Goal: Task Accomplishment & Management: Use online tool/utility

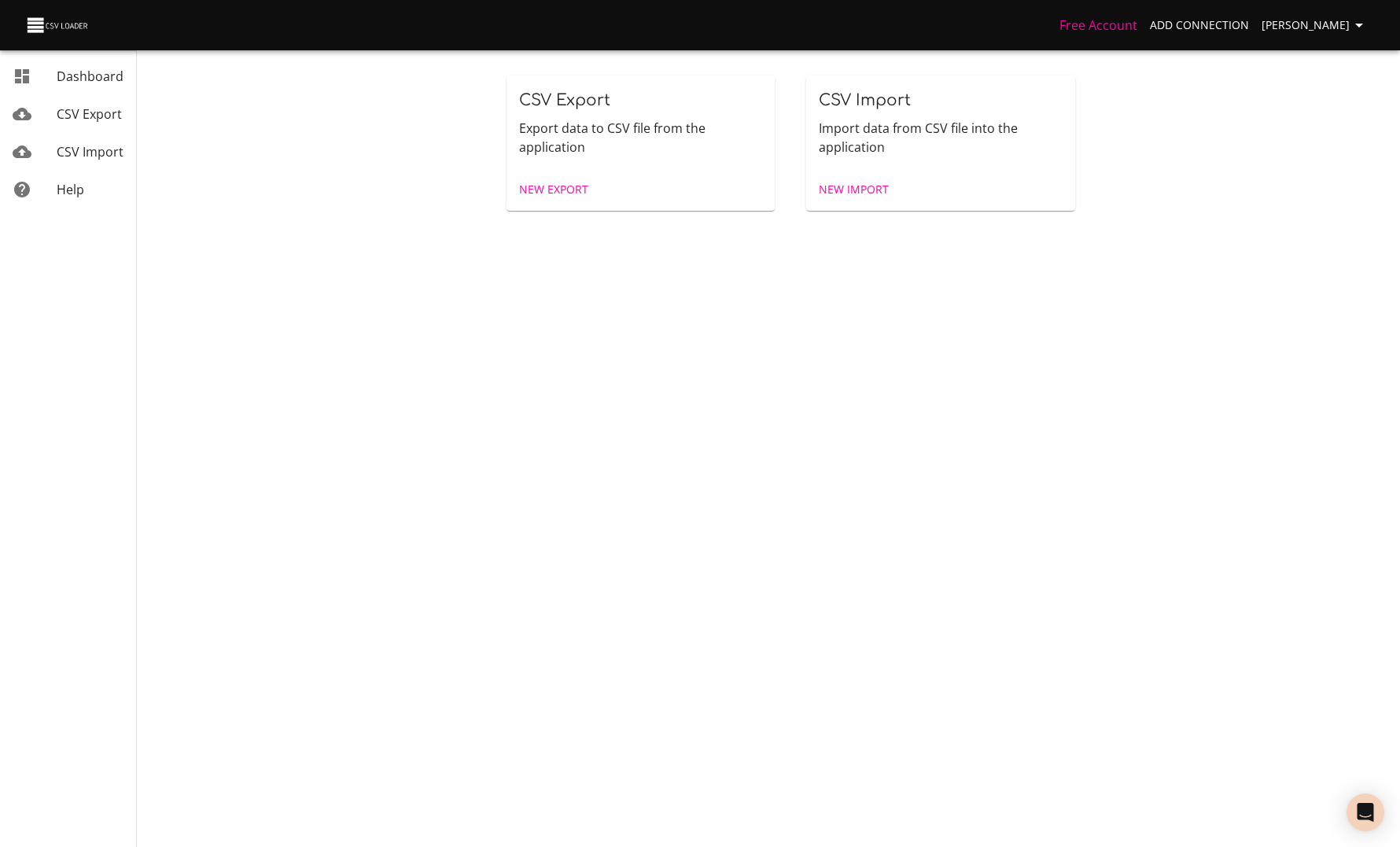
click at [72, 105] on span "CSV Export" at bounding box center [89, 113] width 65 height 17
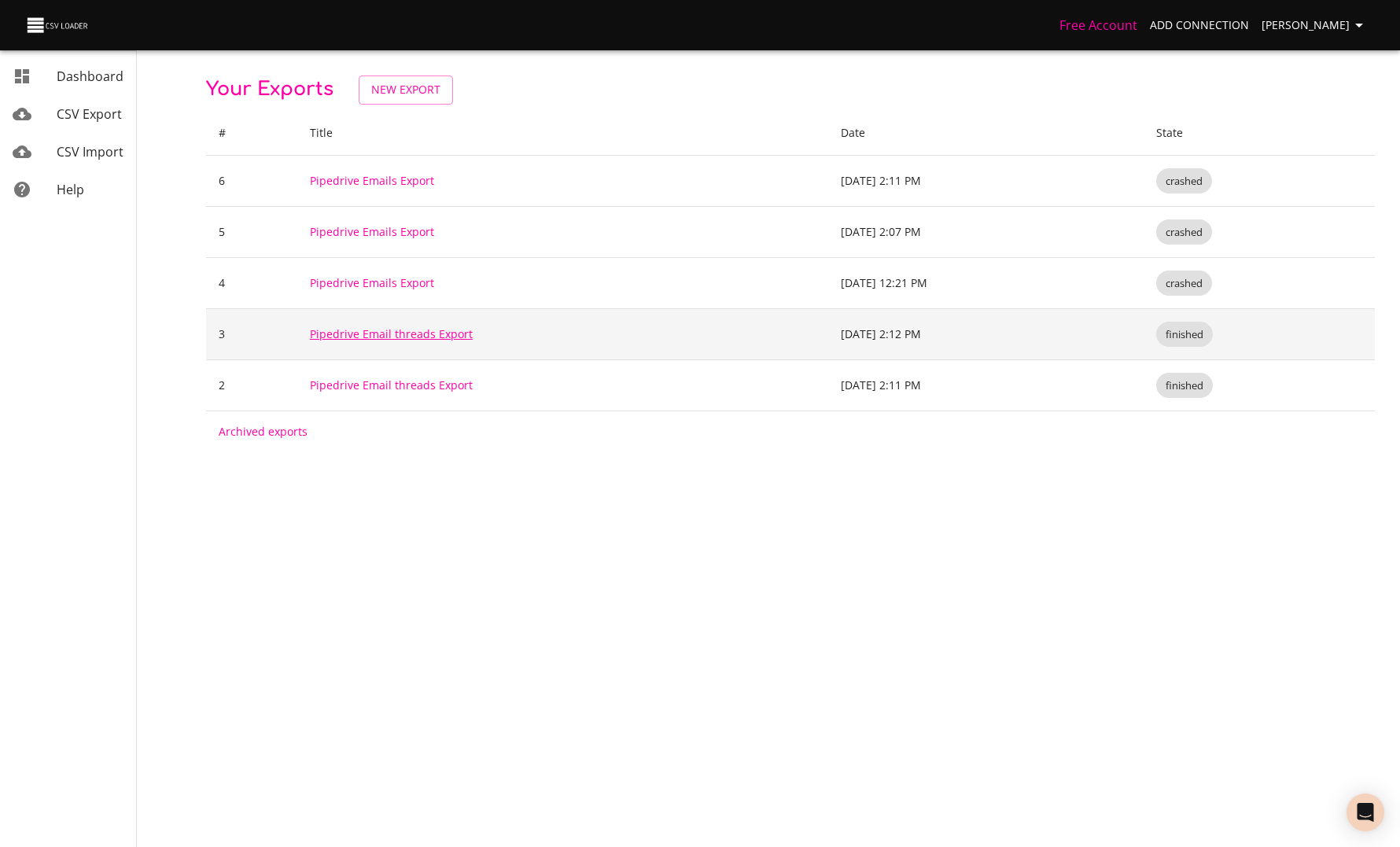
click at [370, 337] on link "Pipedrive Email threads Export" at bounding box center [391, 333] width 163 height 15
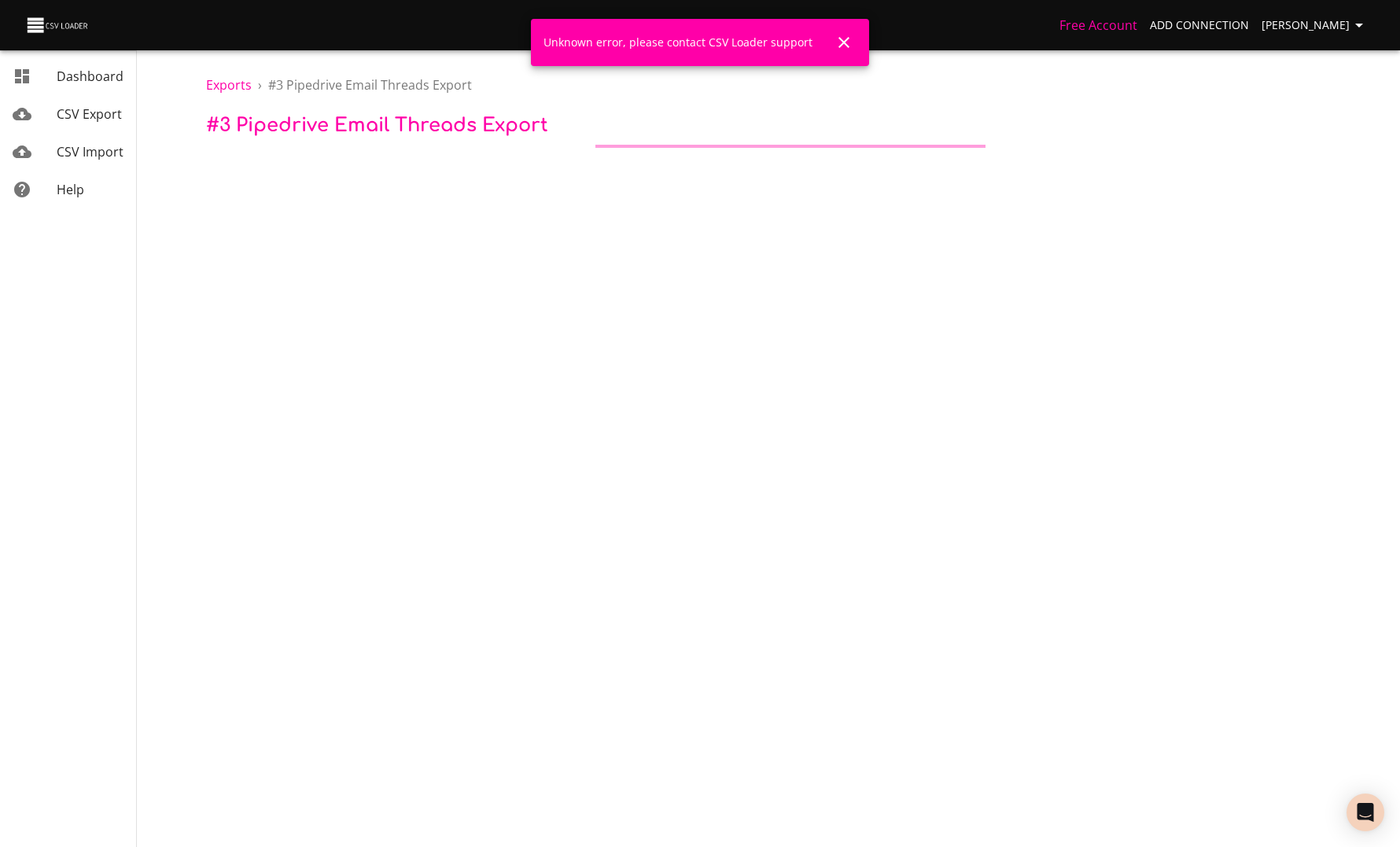
click at [839, 53] on button "Close" at bounding box center [844, 43] width 38 height 38
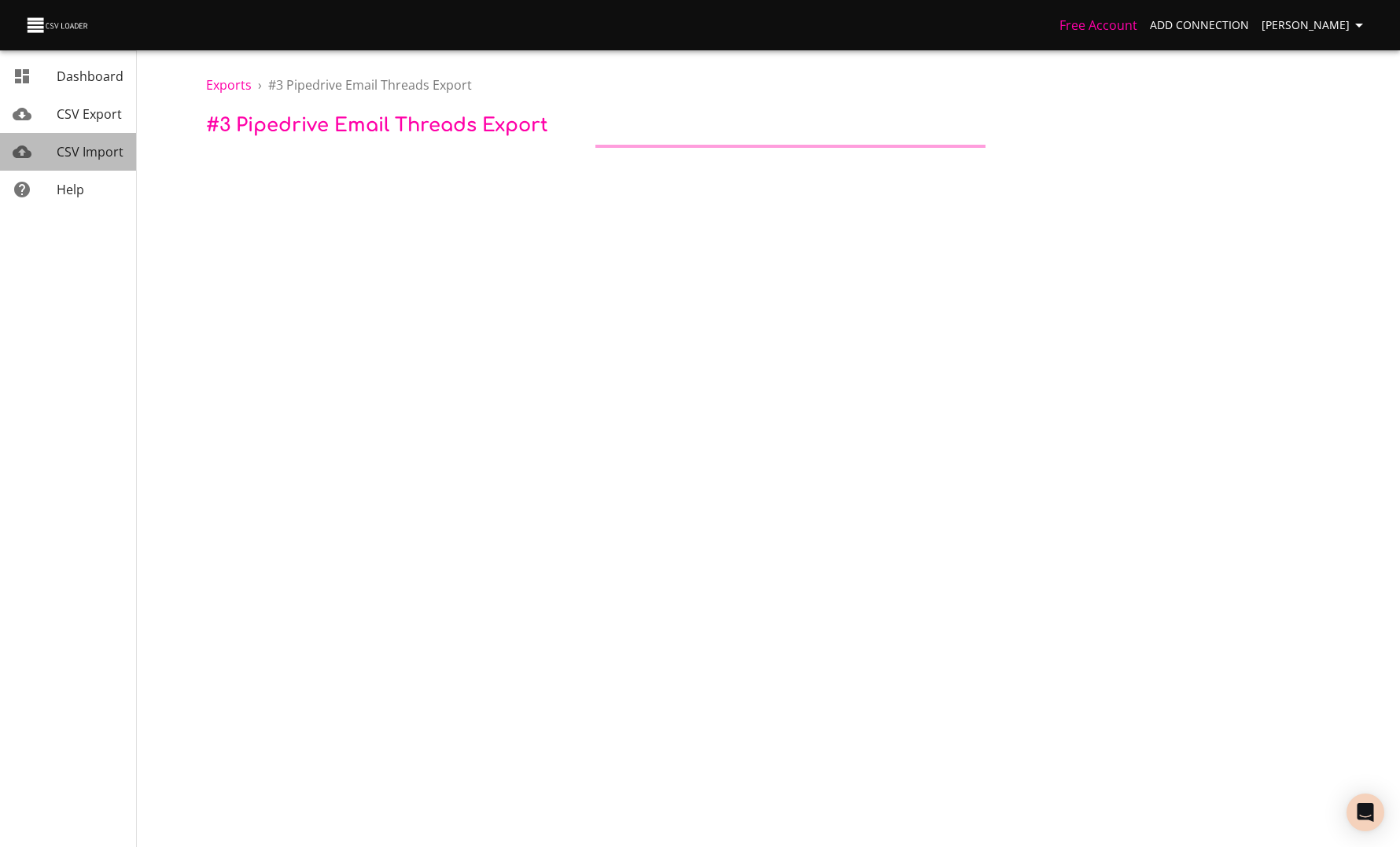
click at [79, 147] on span "CSV Import" at bounding box center [90, 151] width 67 height 17
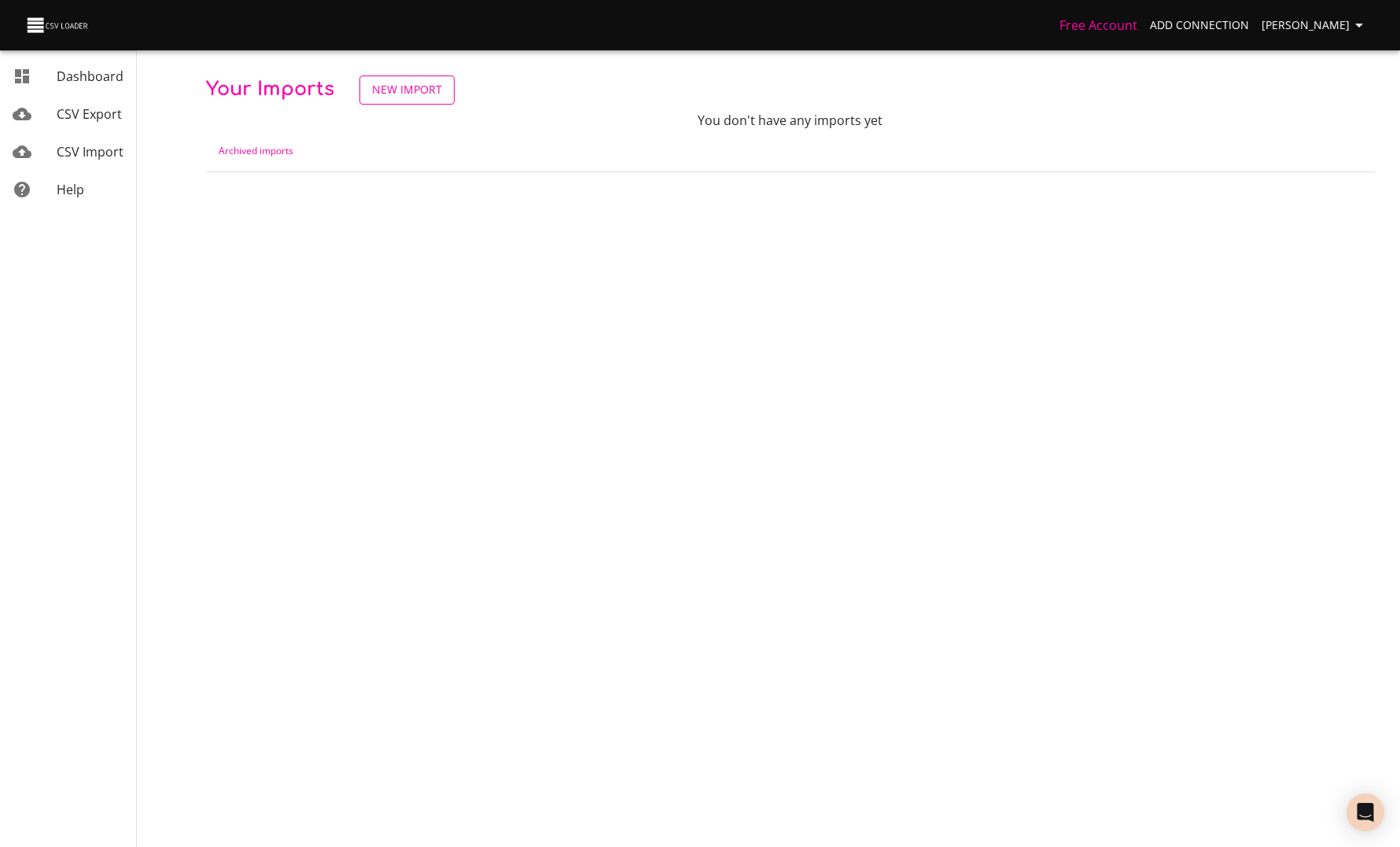
click at [375, 87] on span "New Import" at bounding box center [407, 90] width 70 height 20
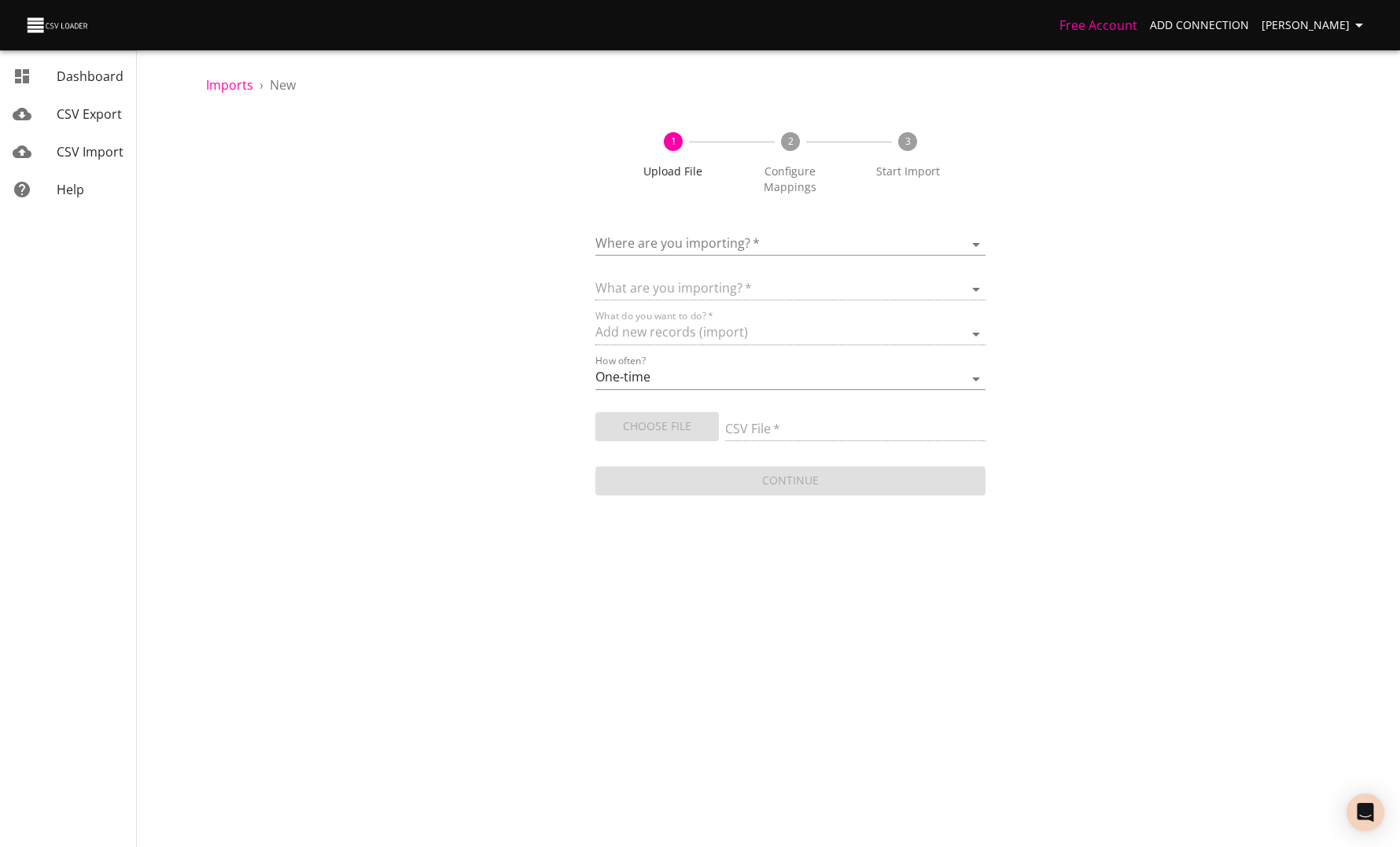
click at [649, 225] on body "Free Account Add Connection Anaëlle Doux Dashboard CSV Export CSV Import Help I…" at bounding box center [700, 423] width 1400 height 847
click at [694, 275] on span "Add New Connection" at bounding box center [714, 282] width 124 height 17
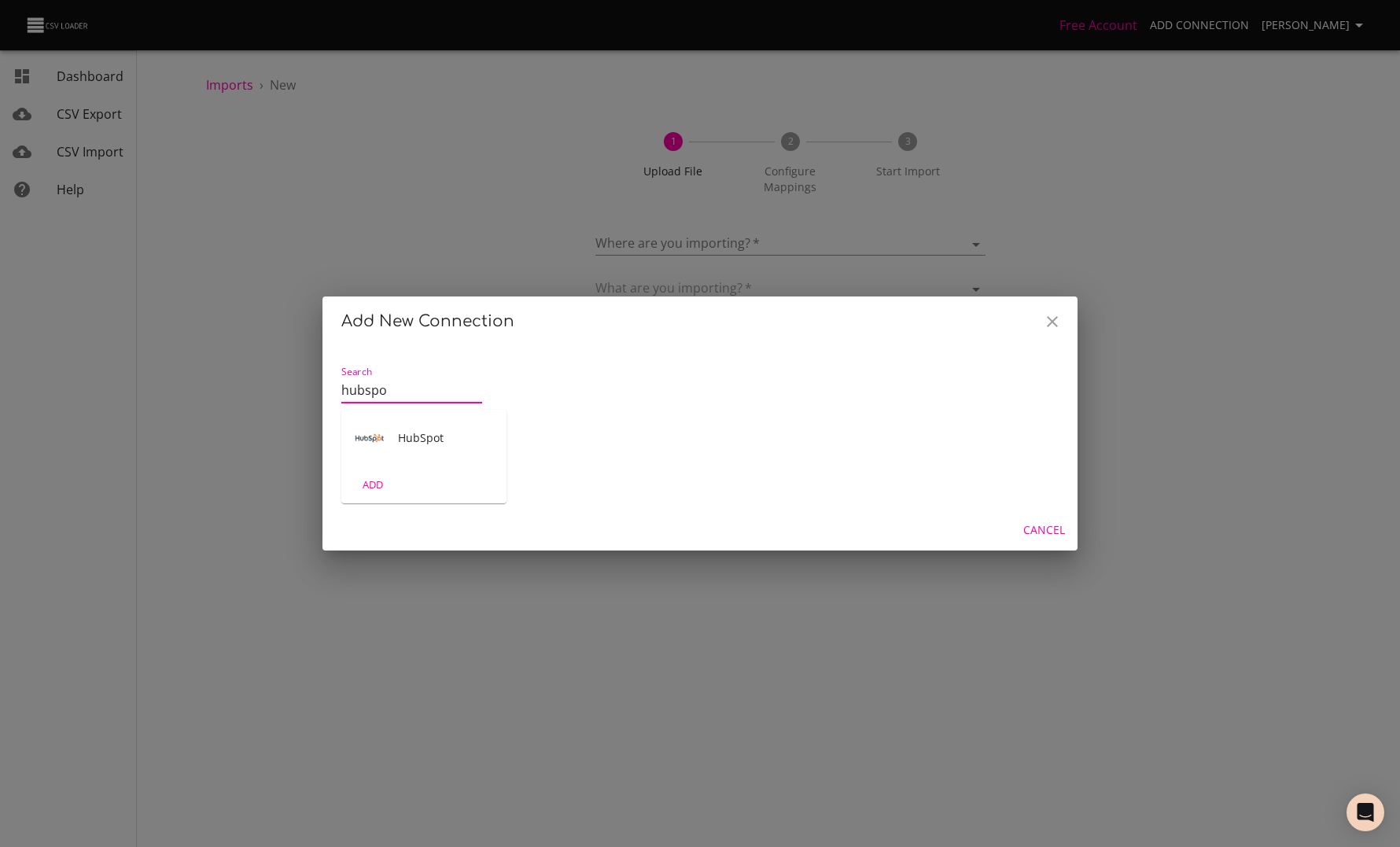
type input "hubspot"
click at [414, 462] on div "HubSpot" at bounding box center [423, 438] width 165 height 57
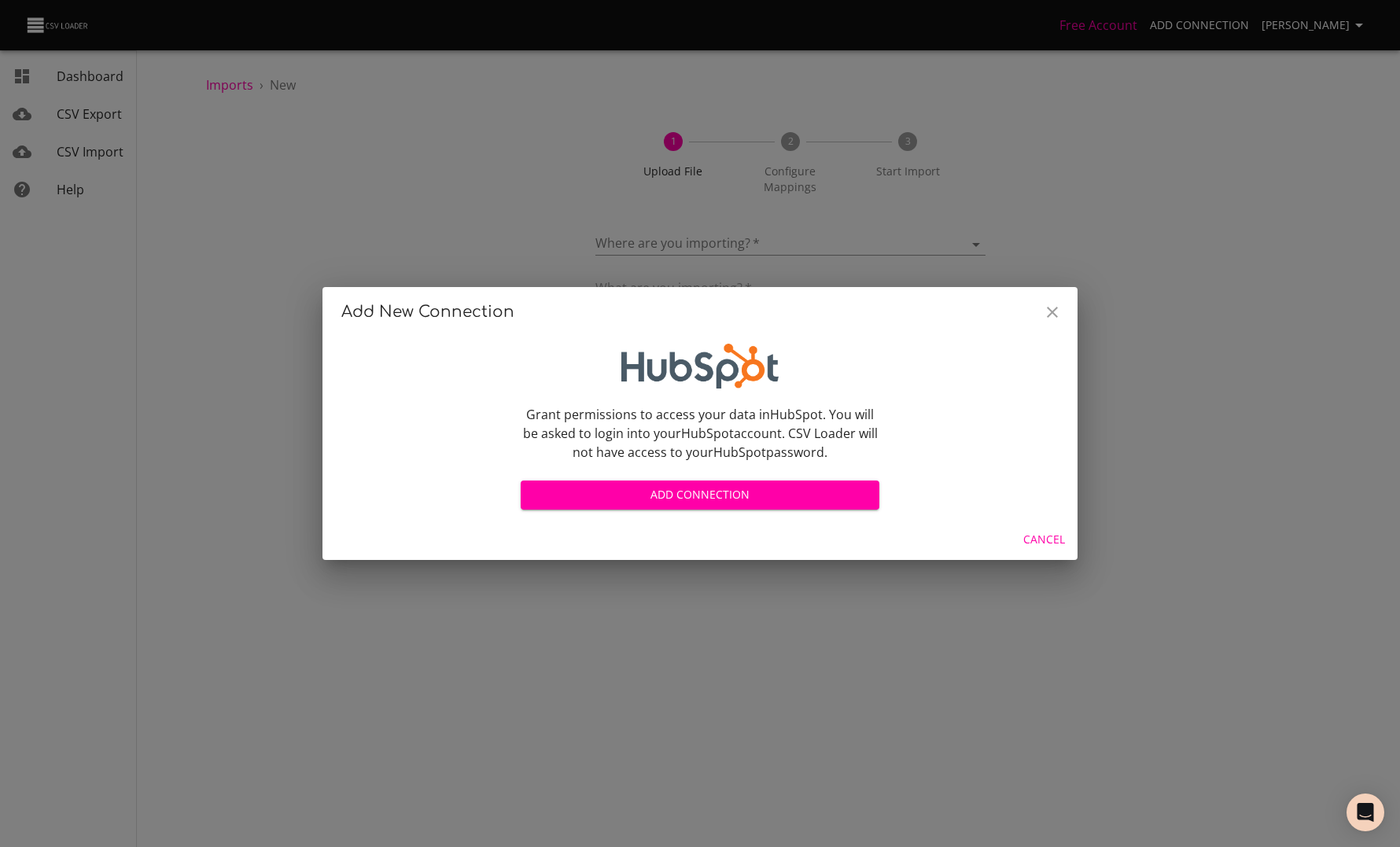
click at [798, 495] on span "Add Connection" at bounding box center [699, 495] width 333 height 20
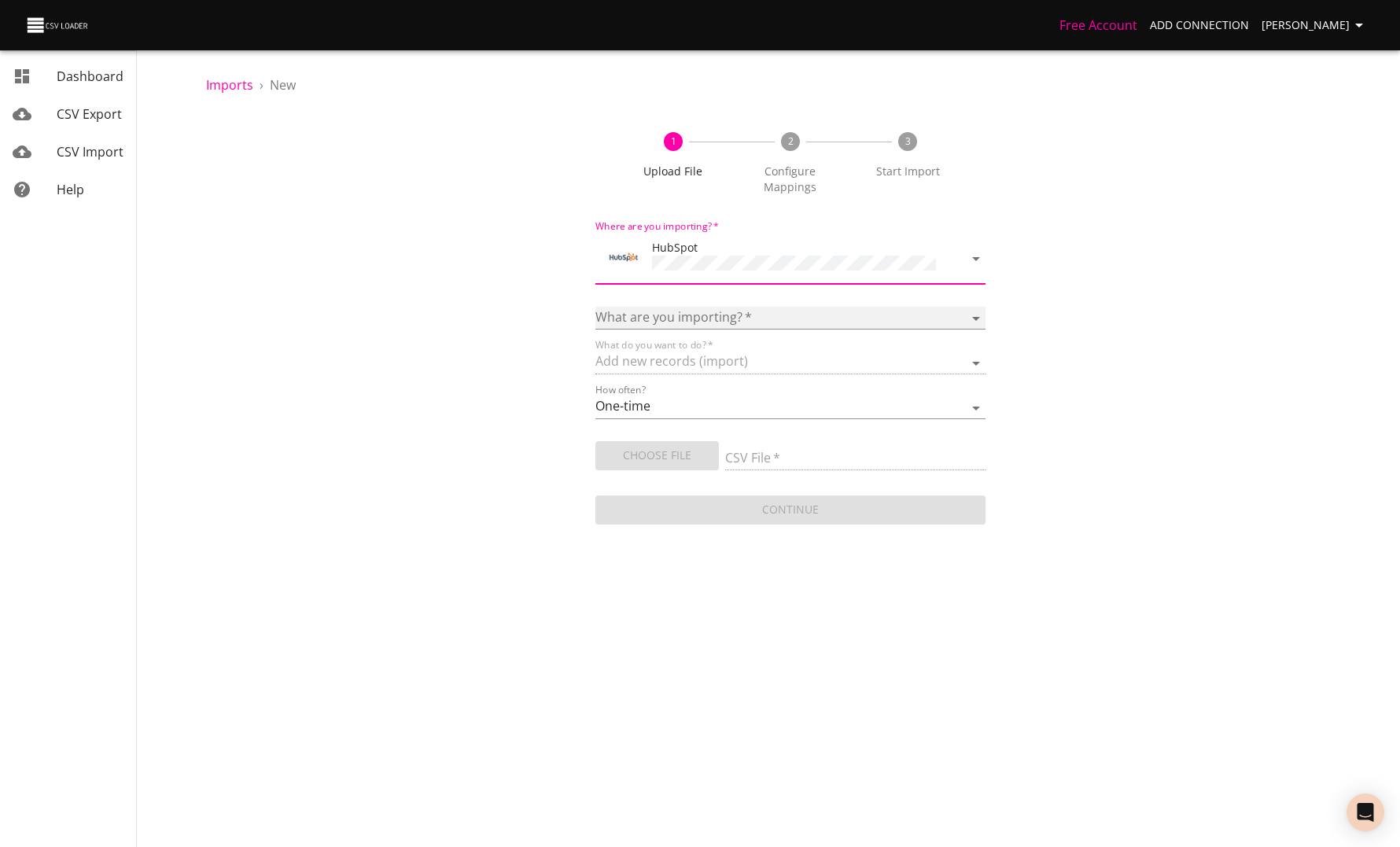
click at [634, 307] on select "Calls Companies Contacts Deals Emails Line items Meetings Notes Products Tasks …" at bounding box center [789, 318] width 389 height 23
select select "emails"
click at [595, 307] on select "Calls Companies Contacts Deals Emails Line items Meetings Notes Products Tasks …" at bounding box center [789, 318] width 389 height 23
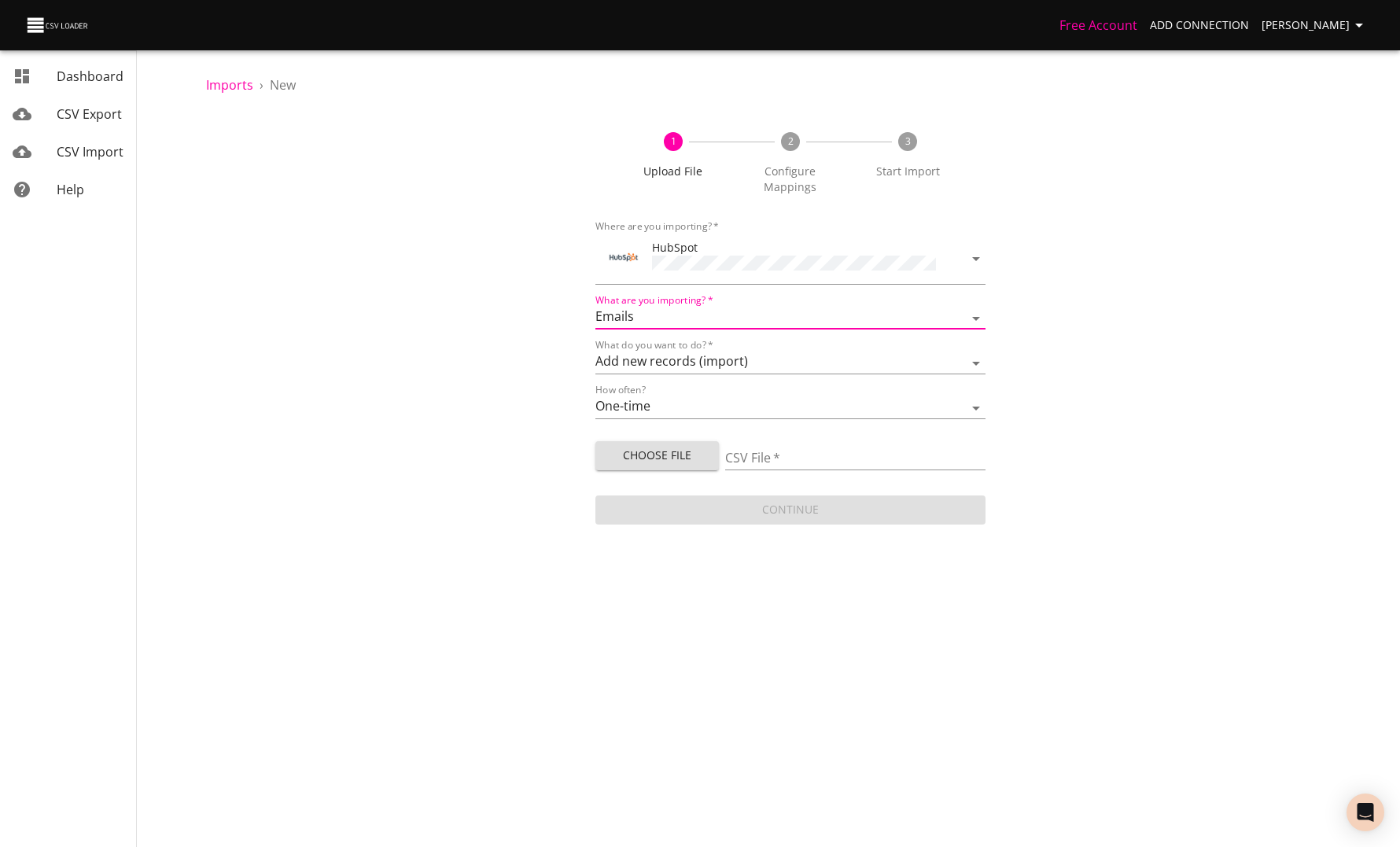
click at [659, 446] on span "Choose File" at bounding box center [657, 456] width 98 height 20
type input "Untitled spreadsheet - Sheet1 (23).csv"
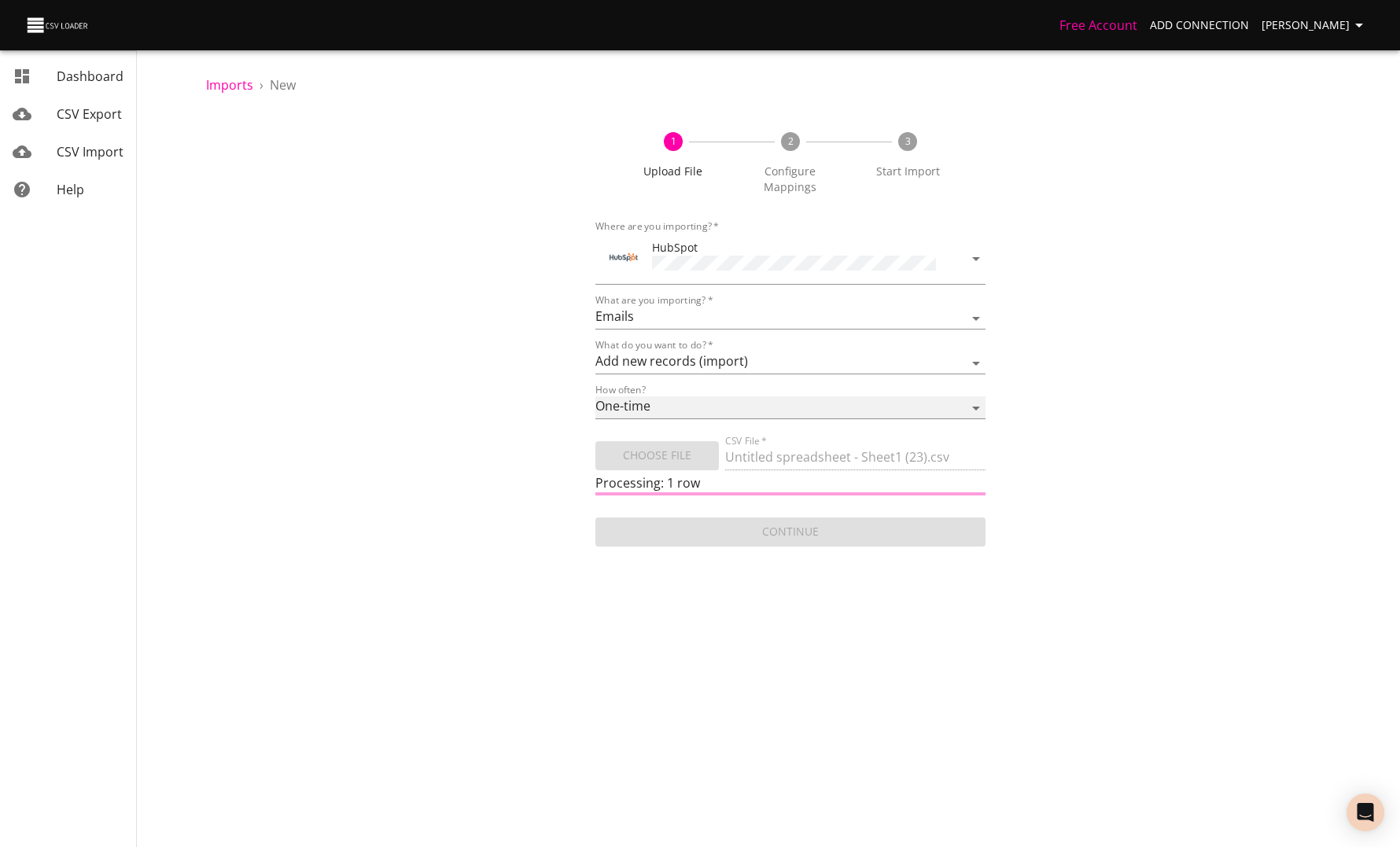
click at [646, 396] on select "One-time Auto import" at bounding box center [789, 407] width 389 height 23
click at [637, 352] on select "Add new records (import) Update existing records (update) Add new and update ex…" at bounding box center [789, 363] width 389 height 23
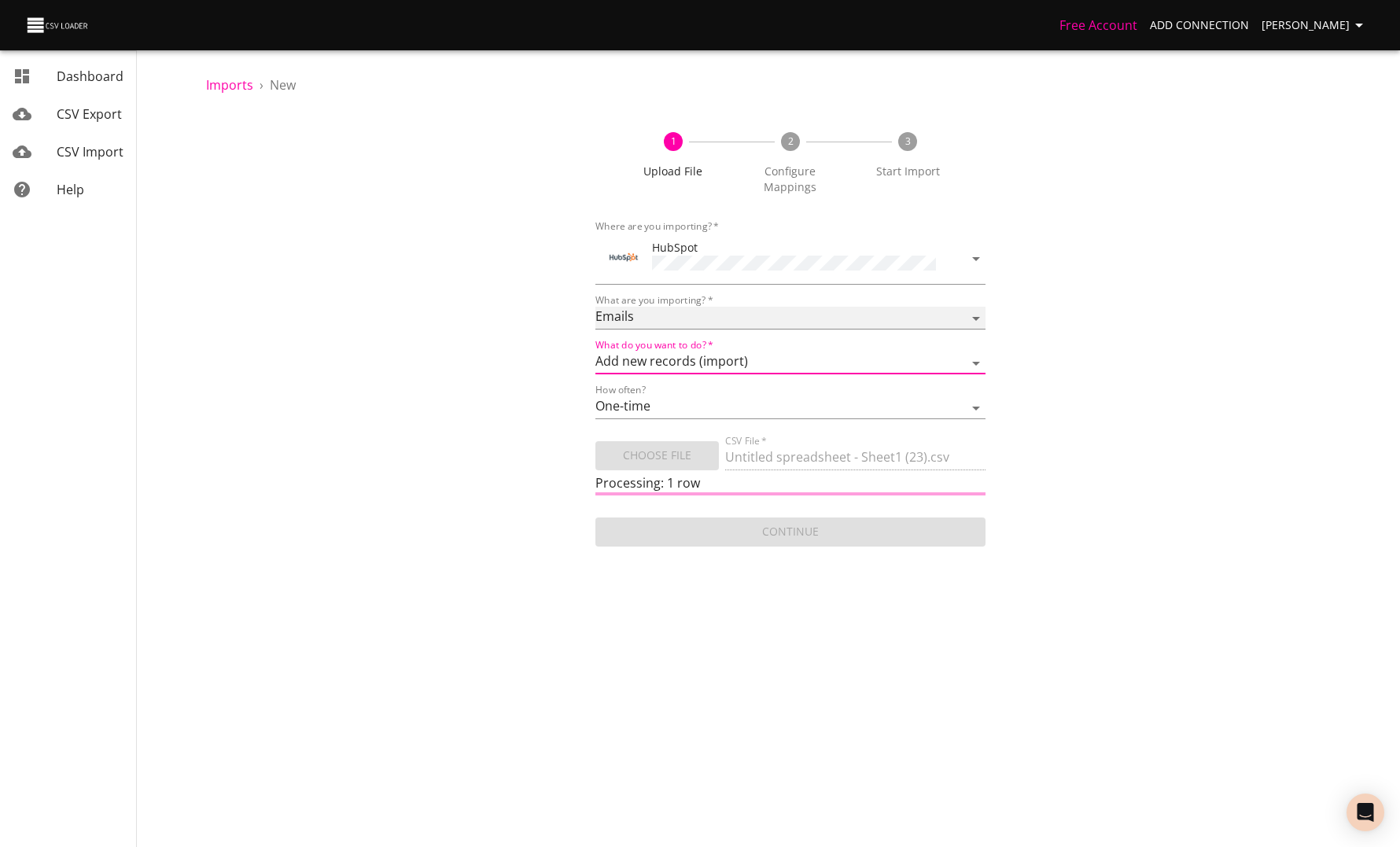
click at [624, 307] on select "Calls Companies Contacts Deals Emails Line items Meetings Notes Products Tasks …" at bounding box center [789, 318] width 389 height 23
click at [628, 307] on select "Calls Companies Contacts Deals Emails Line items Meetings Notes Products Tasks …" at bounding box center [789, 318] width 389 height 23
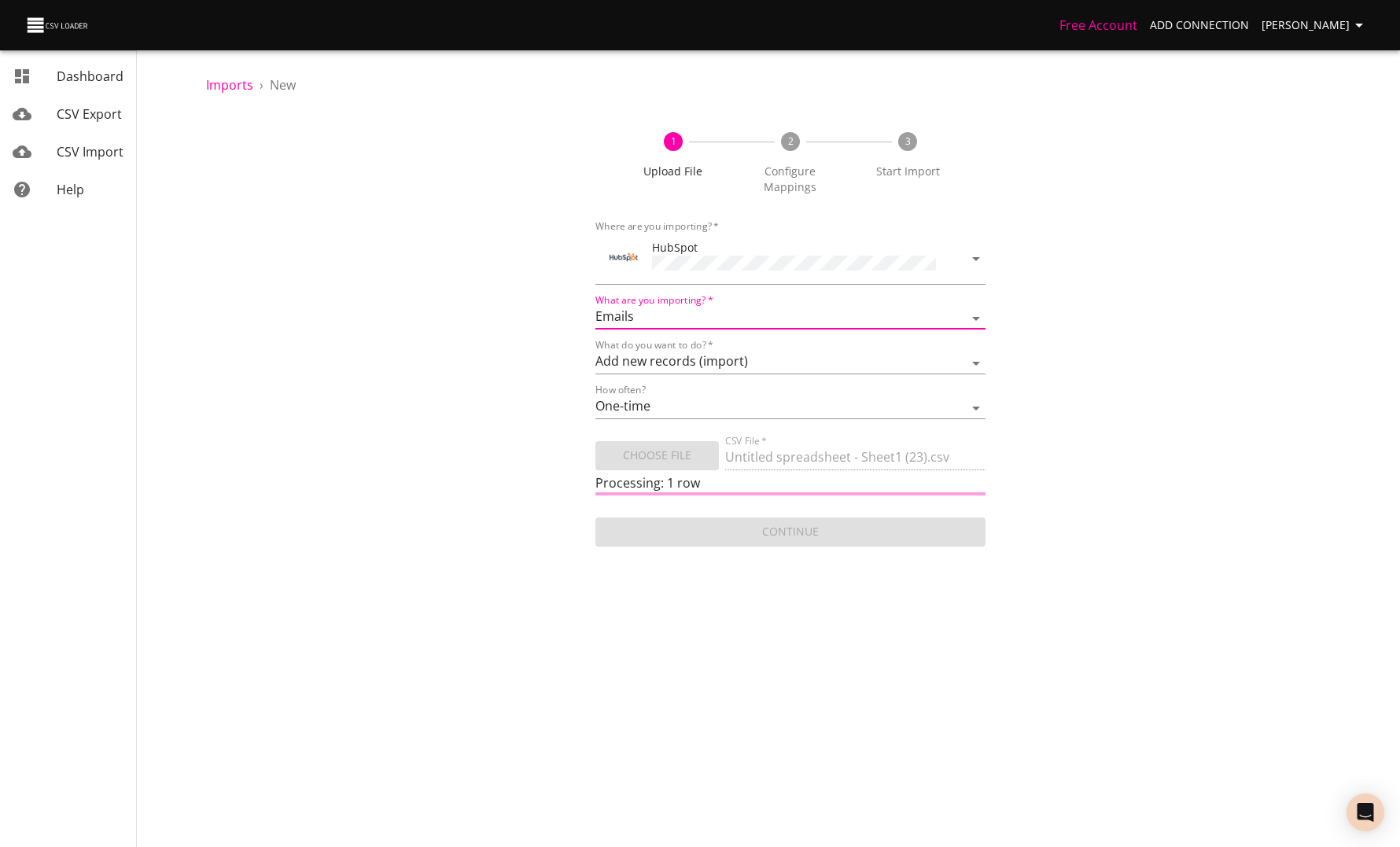
click at [531, 374] on div "1 Upload File 2 Configure Mappings 3 Start Import Where are you importing?   * …" at bounding box center [790, 331] width 1169 height 436
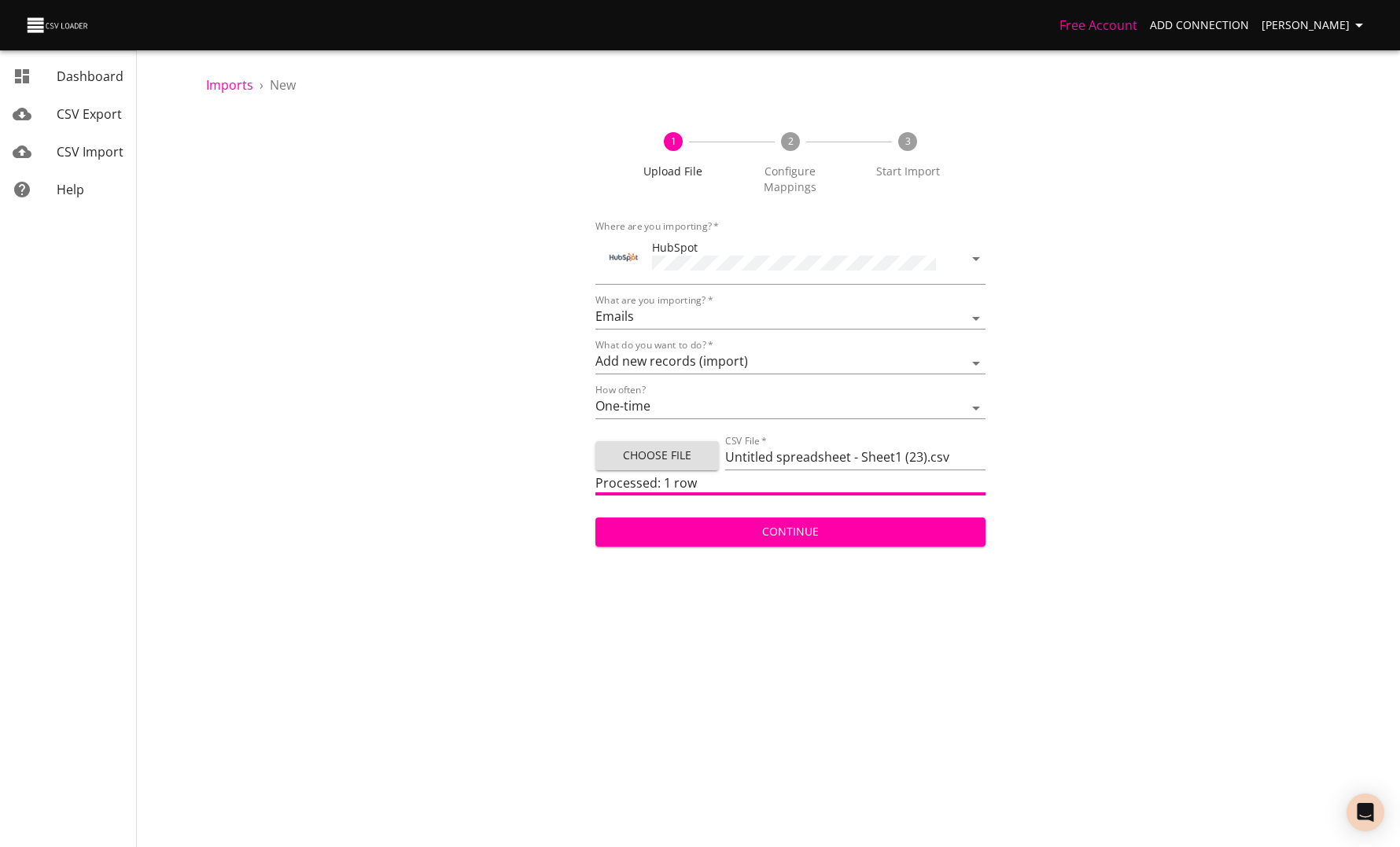
click at [761, 522] on span "Continue" at bounding box center [790, 532] width 364 height 20
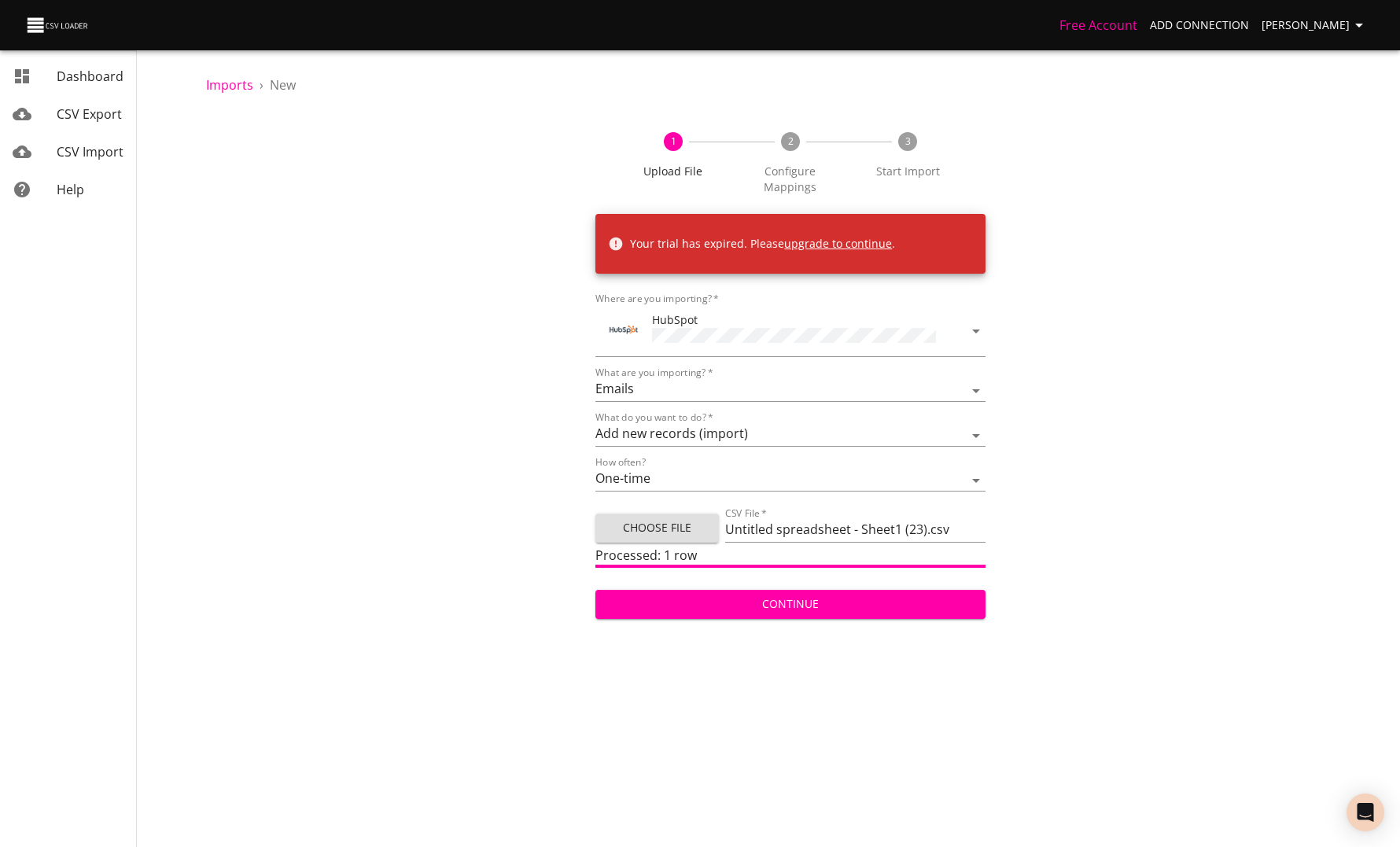
click at [1321, 37] on button "[PERSON_NAME]" at bounding box center [1315, 25] width 120 height 29
click at [1302, 215] on li "Sign out" at bounding box center [1326, 219] width 101 height 31
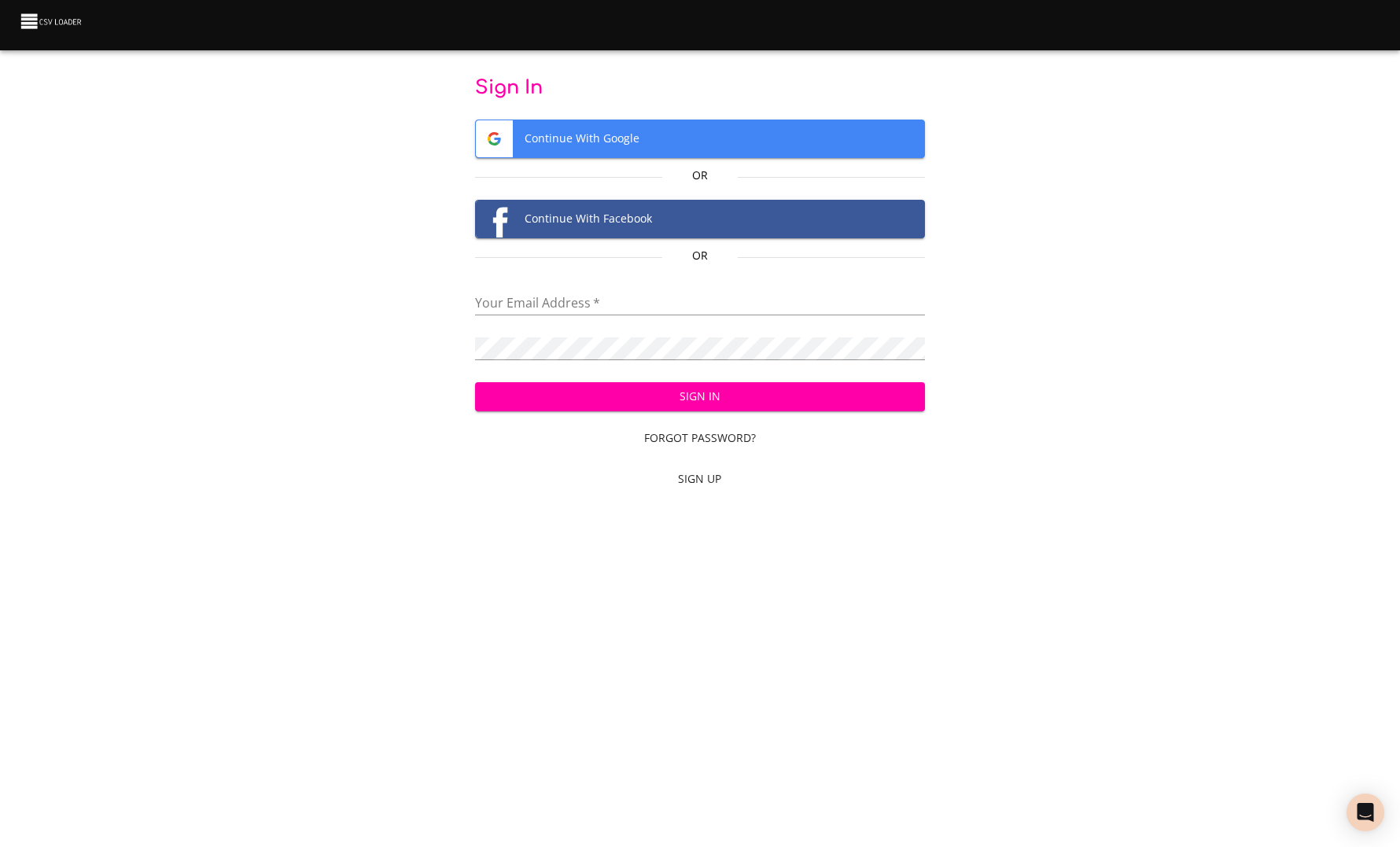
click at [672, 137] on span "Continue With Google" at bounding box center [700, 138] width 448 height 37
